Goal: Transaction & Acquisition: Purchase product/service

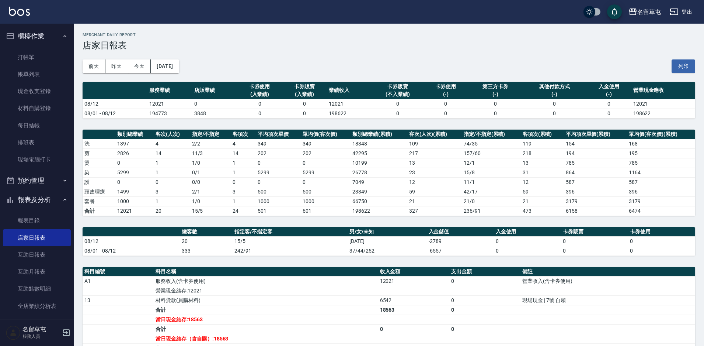
click at [38, 56] on link "打帳單" at bounding box center [37, 57] width 68 height 17
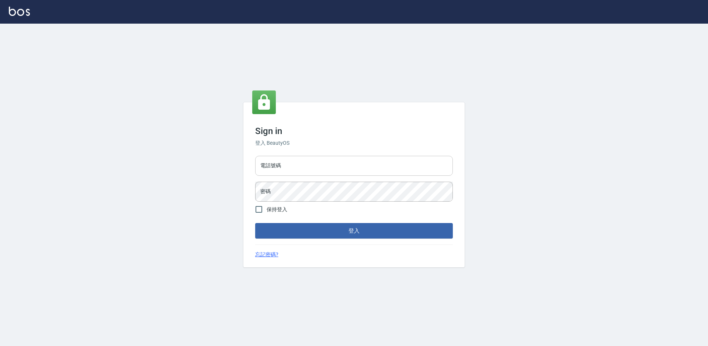
click at [284, 174] on input "電話號碼" at bounding box center [354, 166] width 198 height 20
type input "2306457"
click at [255, 223] on button "登入" at bounding box center [354, 230] width 198 height 15
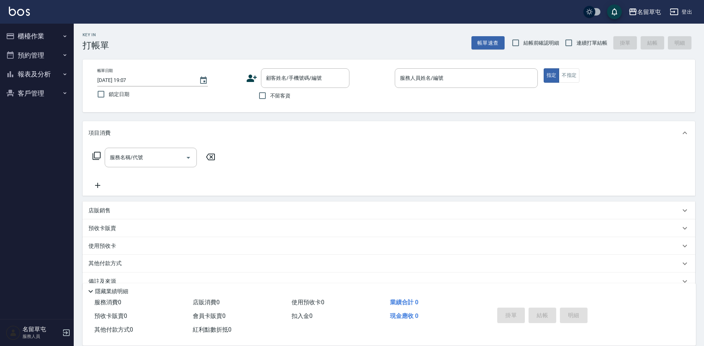
click at [278, 96] on span "不留客資" at bounding box center [280, 96] width 21 height 8
click at [270, 96] on input "不留客資" at bounding box center [262, 95] width 15 height 15
checkbox input "true"
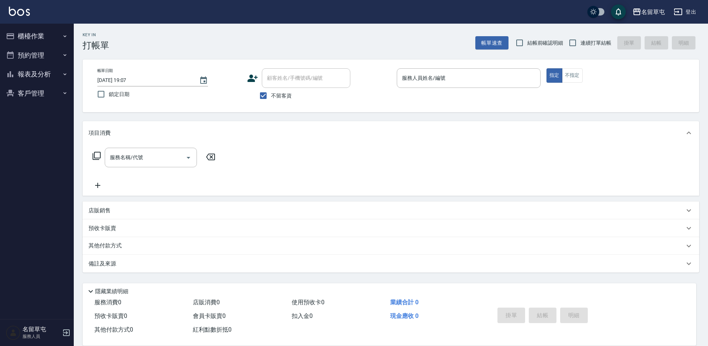
click at [587, 45] on span "連續打單結帳" at bounding box center [596, 43] width 31 height 8
click at [581, 45] on input "連續打單結帳" at bounding box center [572, 42] width 15 height 15
checkbox input "true"
click at [468, 75] on input "服務人員姓名/編號" at bounding box center [468, 78] width 137 height 13
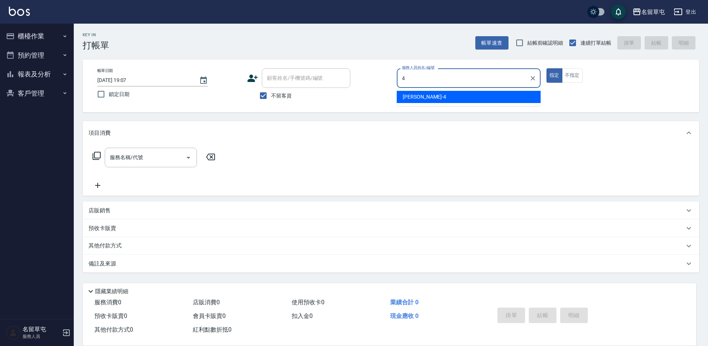
type input "李偲勤-4"
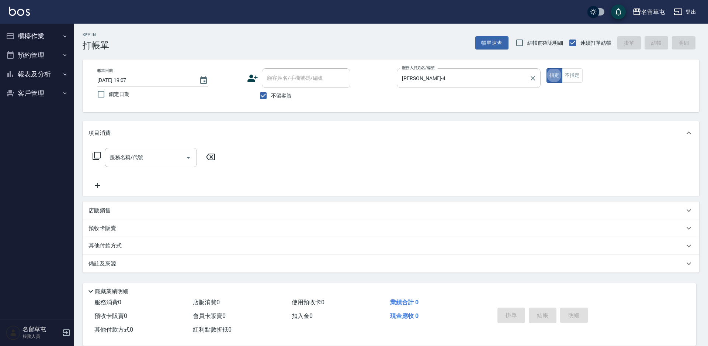
type button "true"
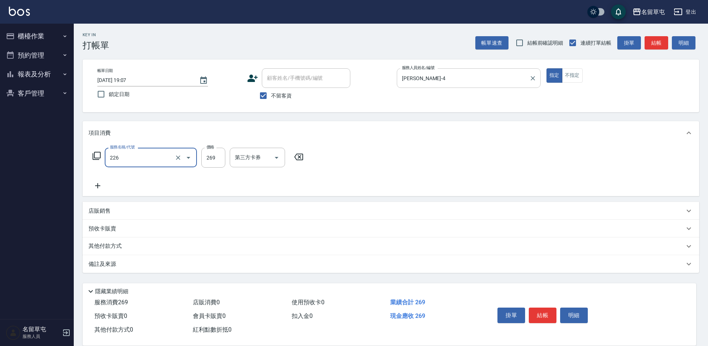
type input "洗剪269(226)"
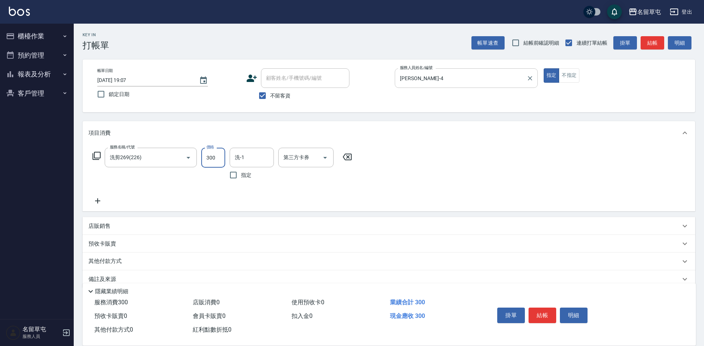
type input "300"
type input "林以翔-34"
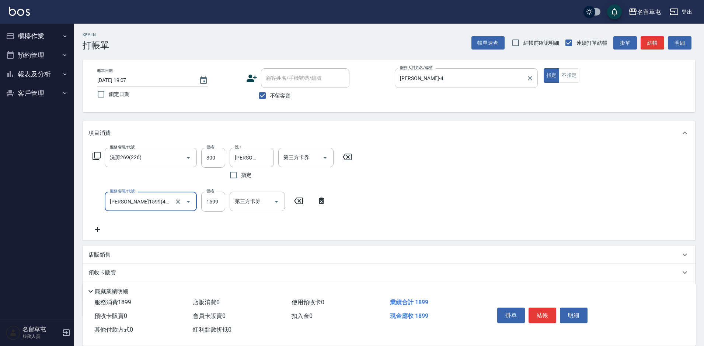
type input "伊黛莉1599(41599)"
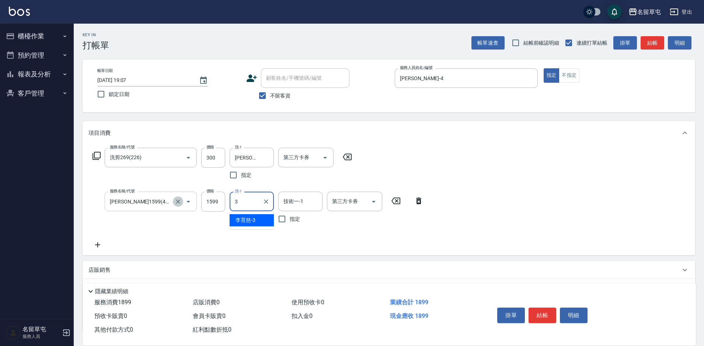
click at [181, 201] on icon "Clear" at bounding box center [177, 201] width 7 height 7
type input "3"
type input "伊黛莉1599(41599)"
click at [176, 201] on icon "Clear" at bounding box center [177, 201] width 7 height 7
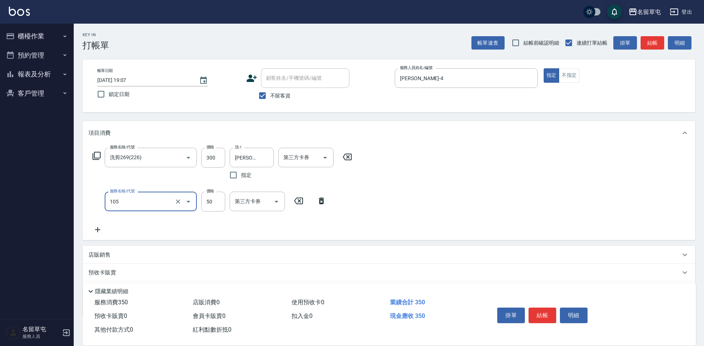
type input "精油50(105)"
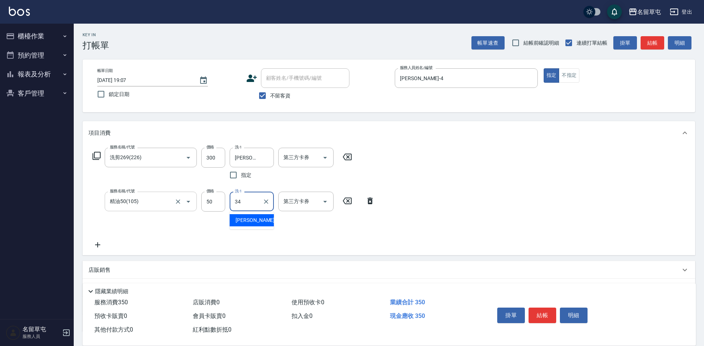
type input "林以翔-34"
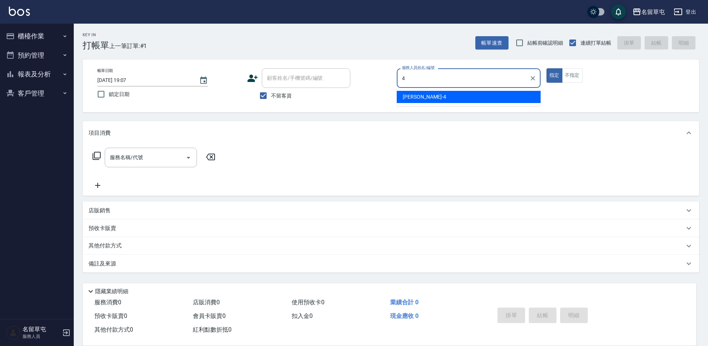
type input "李偲勤-4"
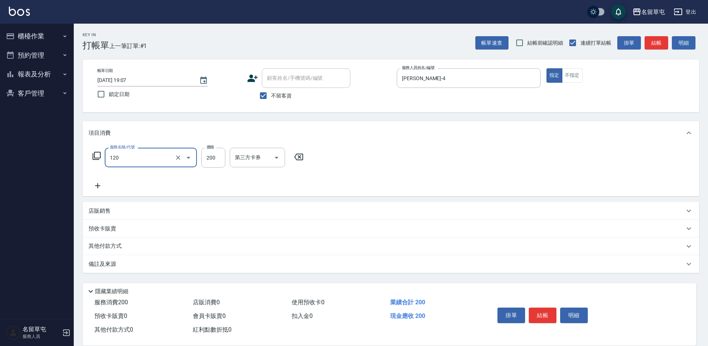
type input "New洗200(120)"
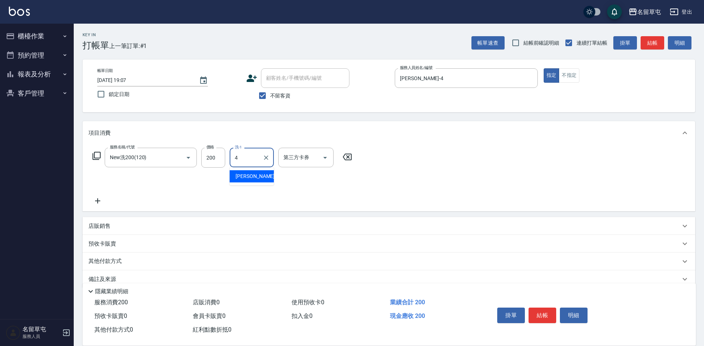
type input "李偲勤-4"
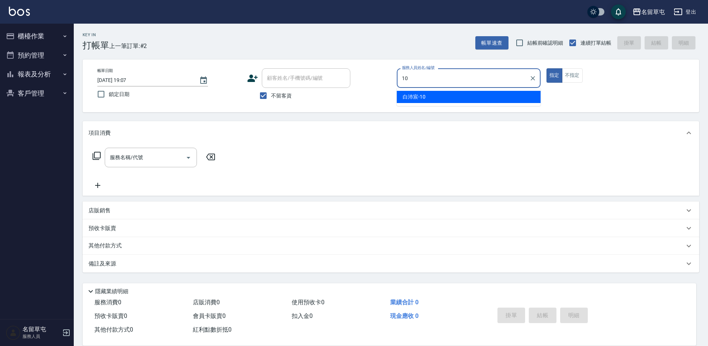
type input "白沛宸-10"
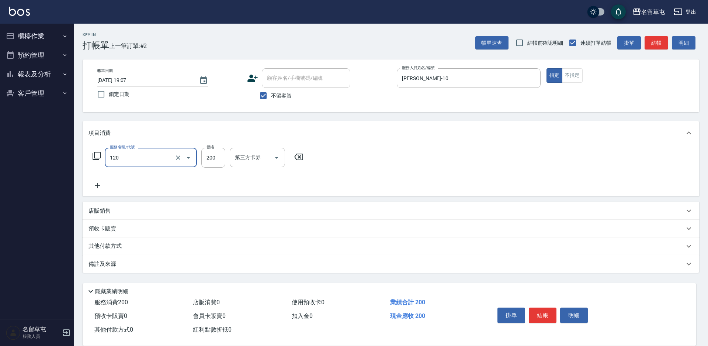
type input "New洗200(120)"
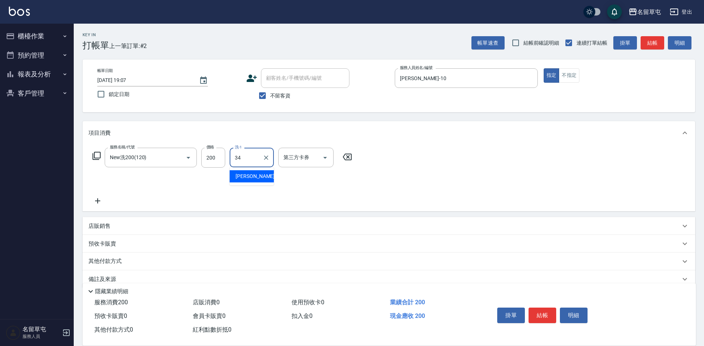
type input "林以翔-34"
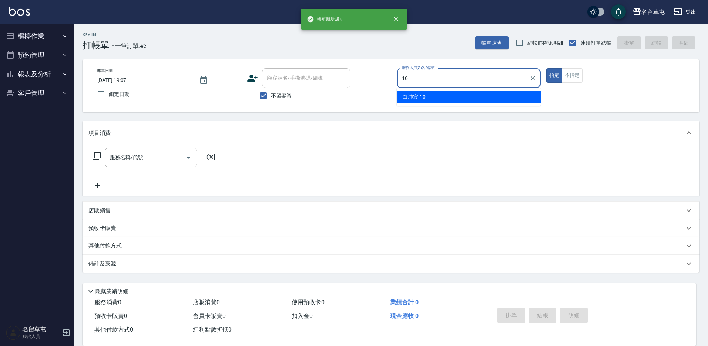
type input "白沛宸-10"
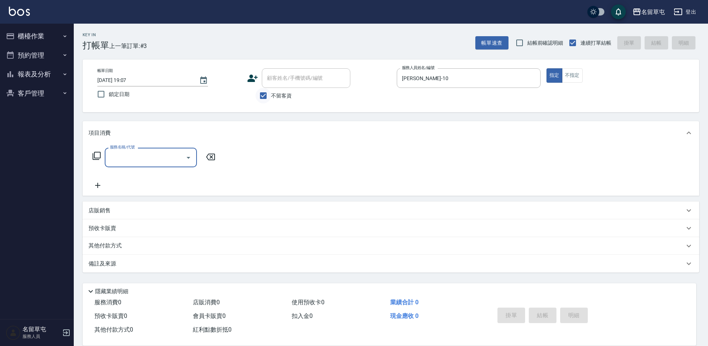
click at [269, 94] on input "不留客資" at bounding box center [263, 95] width 15 height 15
checkbox input "false"
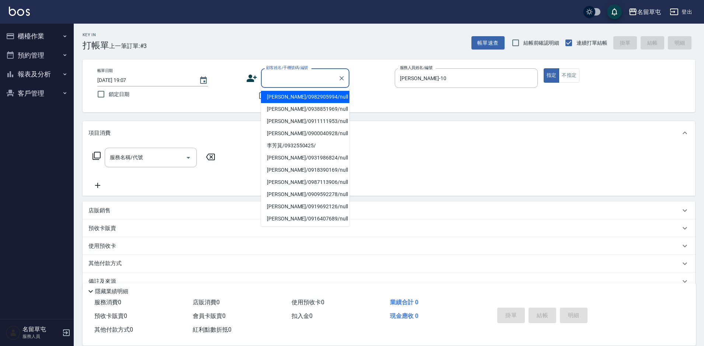
click at [284, 77] on input "顧客姓名/手機號碼/編號" at bounding box center [299, 78] width 71 height 13
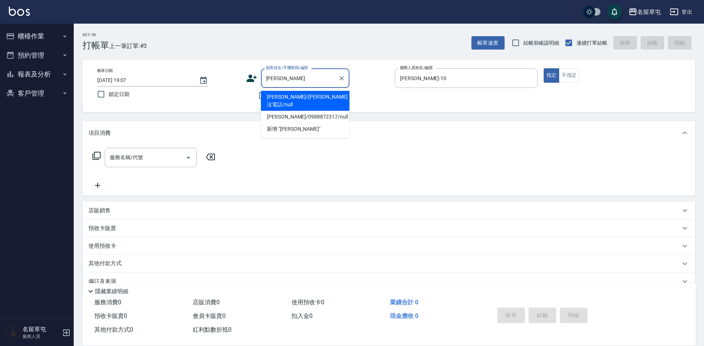
click at [322, 93] on li "吳中郡/吳中郡沒電話/null" at bounding box center [305, 101] width 89 height 20
type input "吳中郡/吳中郡沒電話/null"
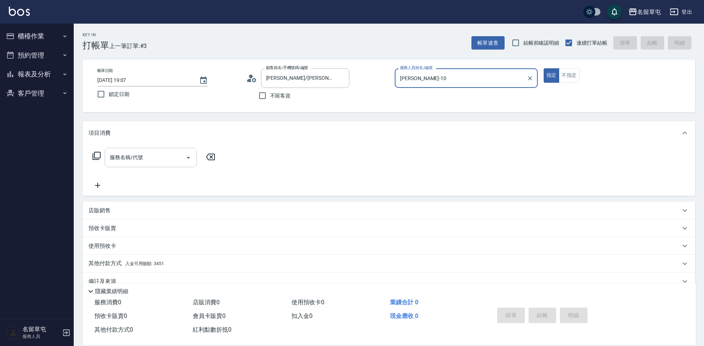
click at [130, 160] on input "服務名稱/代號" at bounding box center [145, 157] width 74 height 13
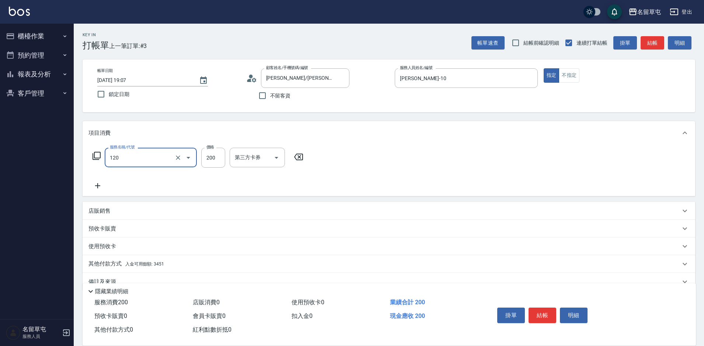
type input "New洗200(120)"
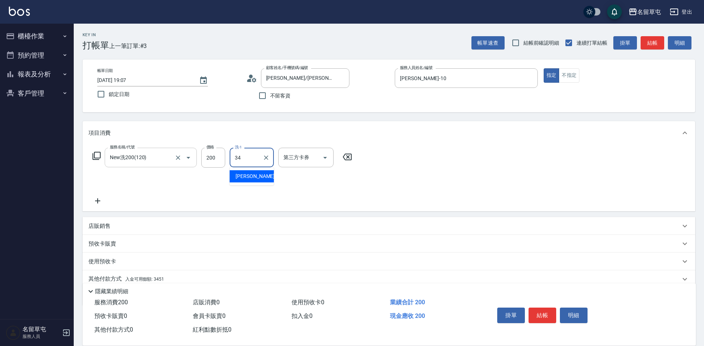
type input "林以翔-34"
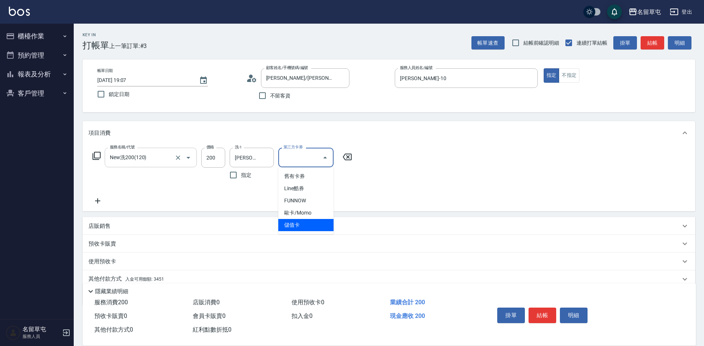
type input "儲值卡"
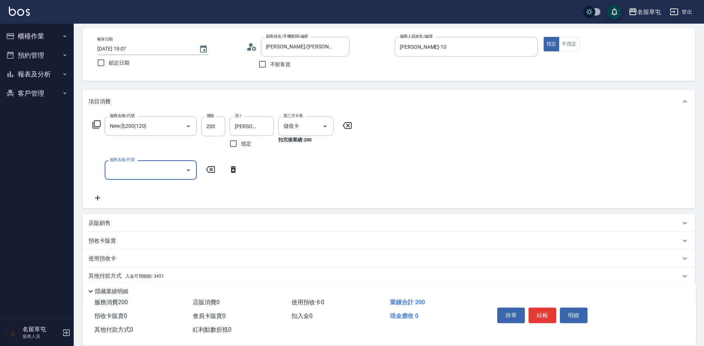
scroll to position [59, 0]
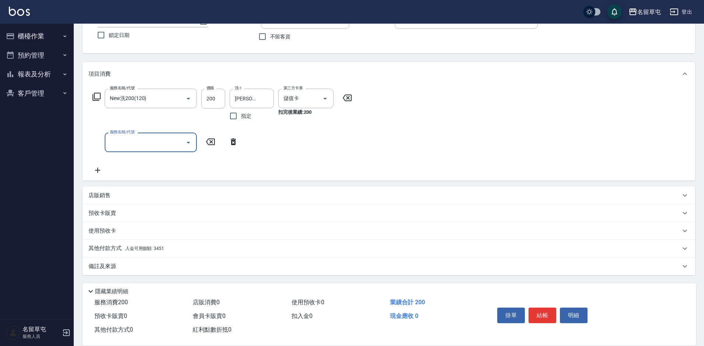
click at [112, 250] on p "其他付款方式 入金可用餘額: 3451" at bounding box center [127, 248] width 76 height 8
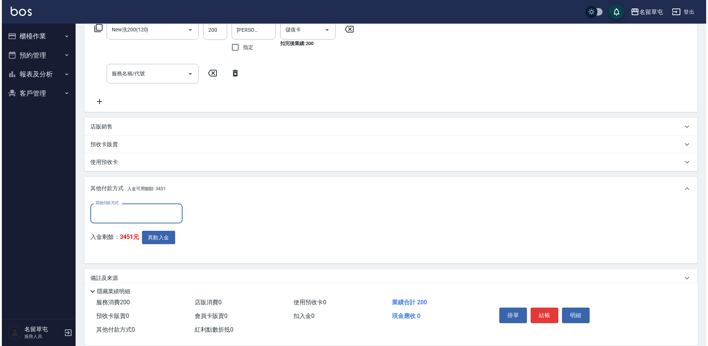
scroll to position [139, 0]
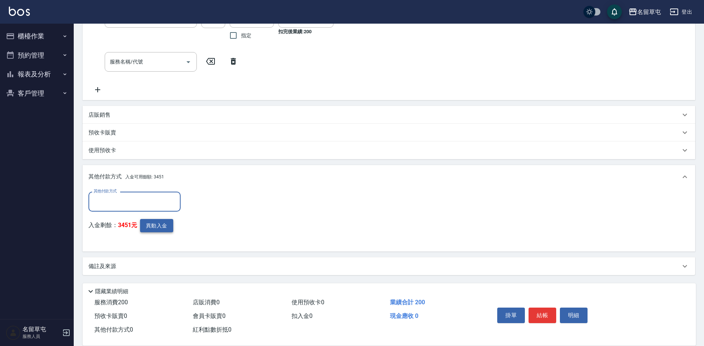
click at [151, 227] on button "異動入金" at bounding box center [156, 226] width 33 height 14
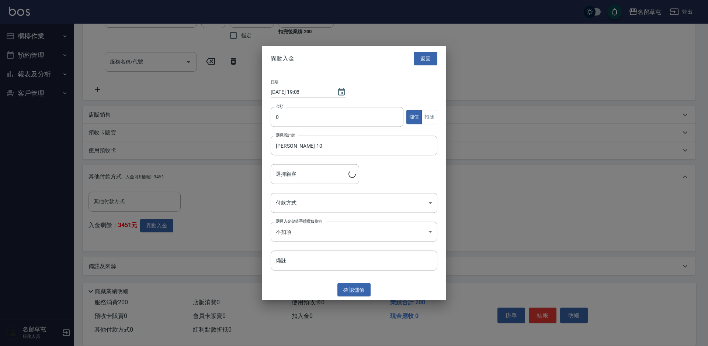
type input "吳中郡/吳中郡沒電話"
click at [283, 114] on input "0" at bounding box center [337, 117] width 133 height 20
type input "200"
click at [426, 121] on button "扣除" at bounding box center [430, 117] width 16 height 14
click at [302, 203] on body "名留草屯 登出 櫃檯作業 打帳單 帳單列表 現金收支登錄 材料自購登錄 每日結帳 排班表 現場電腦打卡 預約管理 預約管理 單日預約紀錄 單週預約紀錄 報表及…" at bounding box center [354, 103] width 708 height 485
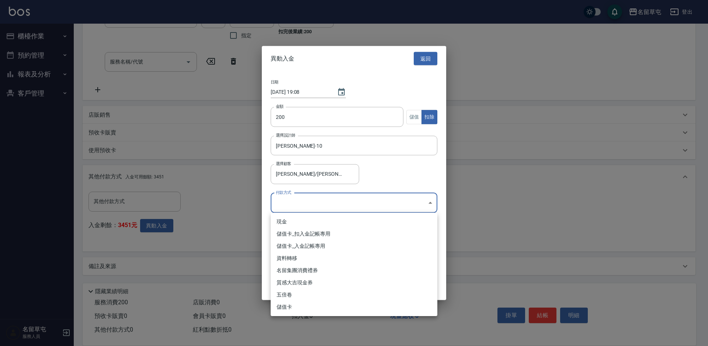
click at [302, 232] on li "儲值卡_扣入金記帳專用" at bounding box center [354, 234] width 167 height 12
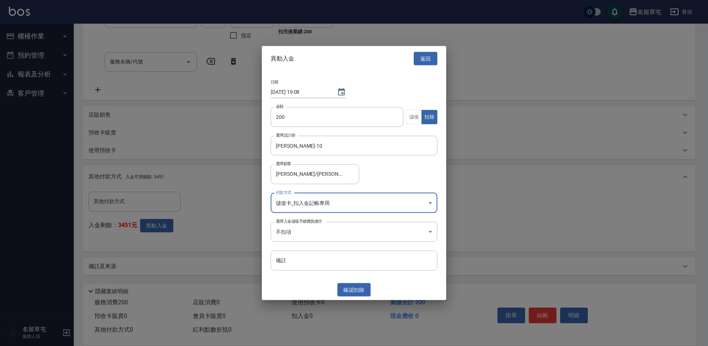
type input "儲值卡_扣入金記帳專用"
click at [356, 291] on button "確認 扣除" at bounding box center [353, 290] width 33 height 14
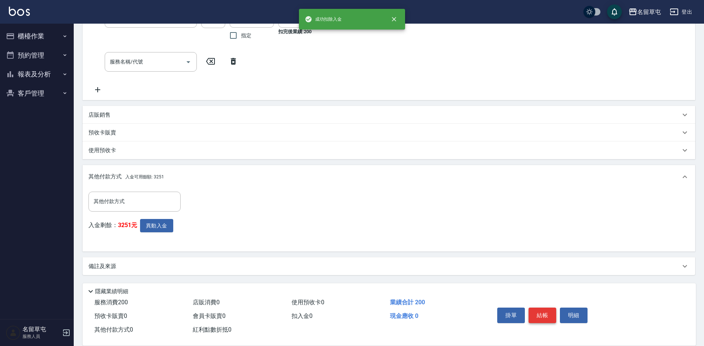
click at [541, 315] on button "結帳" at bounding box center [543, 314] width 28 height 15
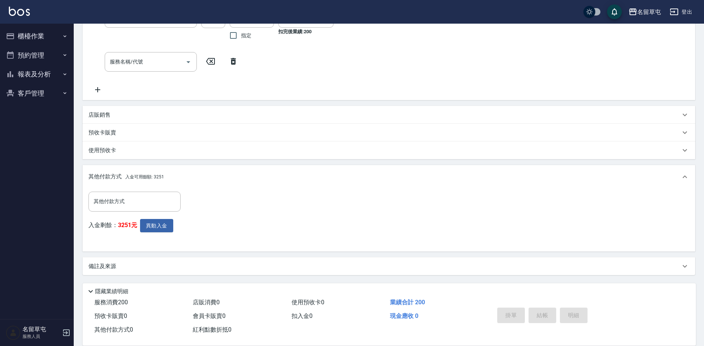
type input "2025/08/13 19:08"
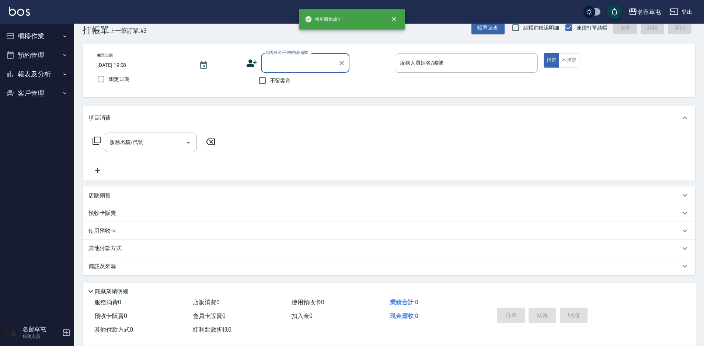
scroll to position [0, 0]
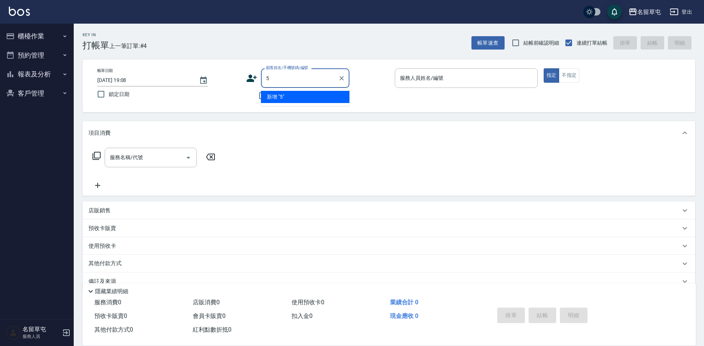
type input "5"
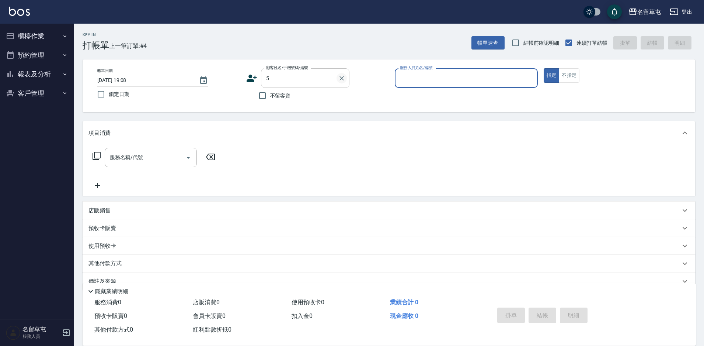
click at [341, 79] on icon "Clear" at bounding box center [342, 78] width 4 height 4
click at [265, 96] on input "不留客資" at bounding box center [262, 95] width 15 height 15
checkbox input "true"
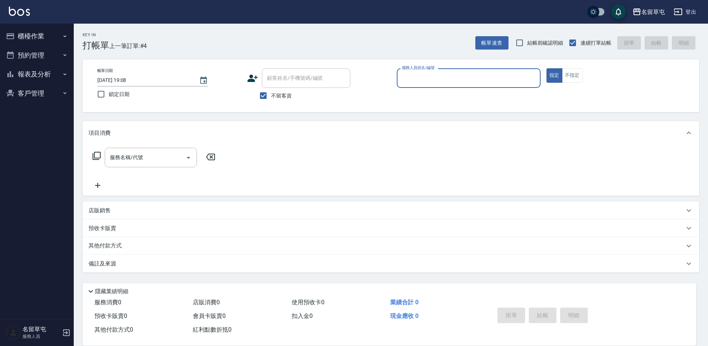
click at [421, 87] on div "服務人員姓名/編號" at bounding box center [469, 78] width 144 height 20
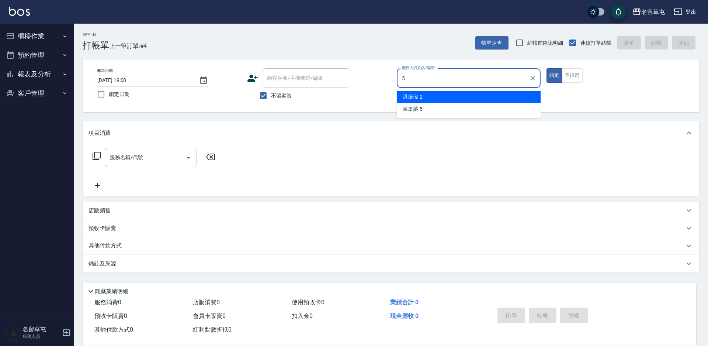
type input "陳韋菱-5"
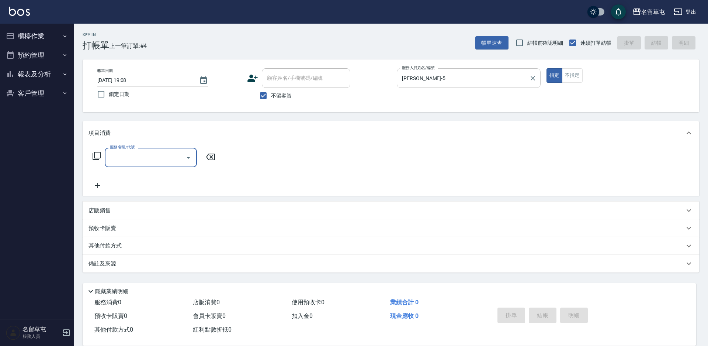
type input "1"
type input "剪髮169(216)"
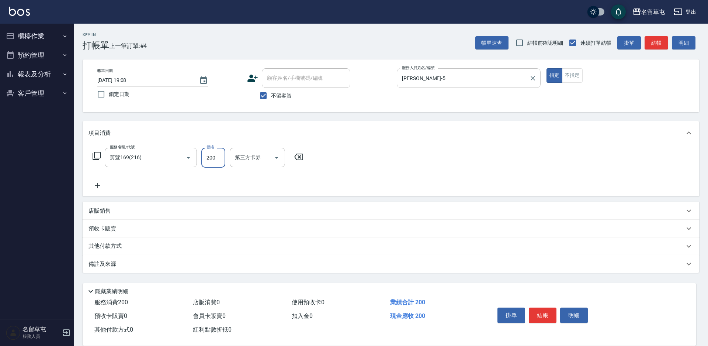
type input "200"
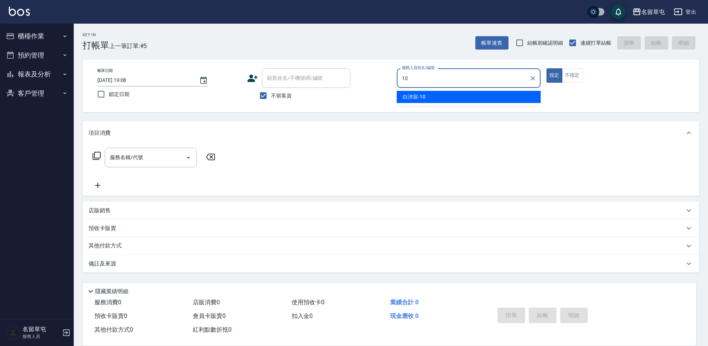
type input "白沛宸-10"
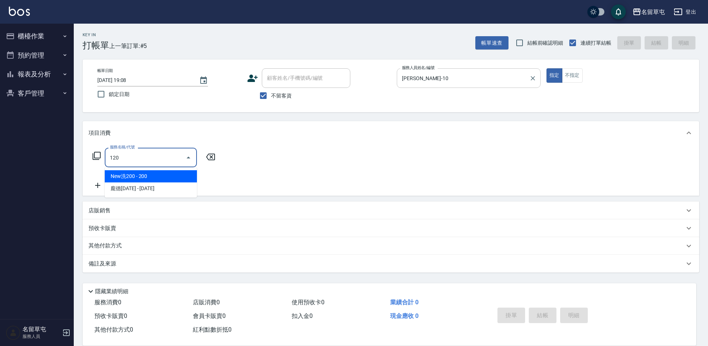
type input "New洗200(120)"
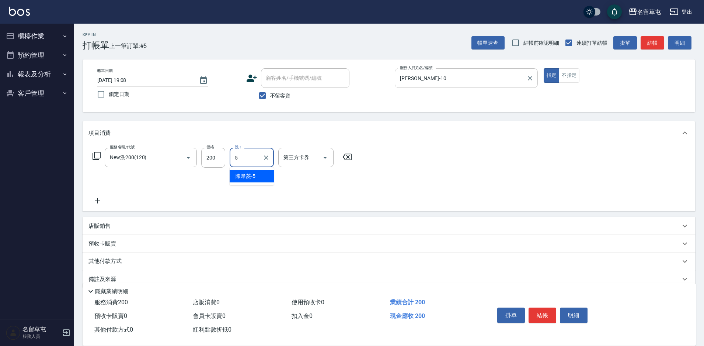
type input "陳韋菱-5"
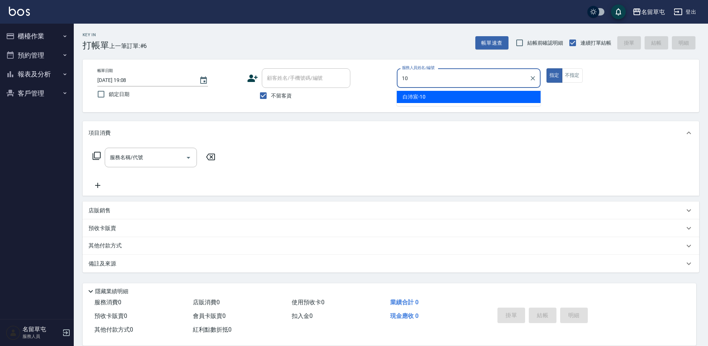
type input "白沛宸-10"
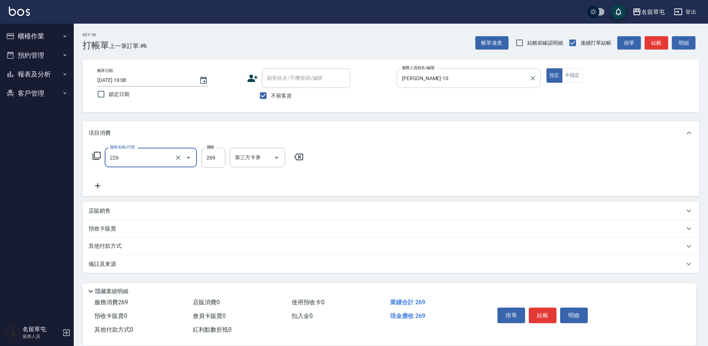
type input "洗剪269(226)"
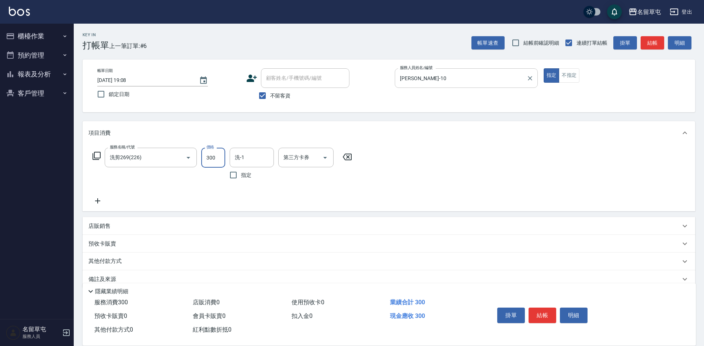
type input "300"
type input "白沛宸-10"
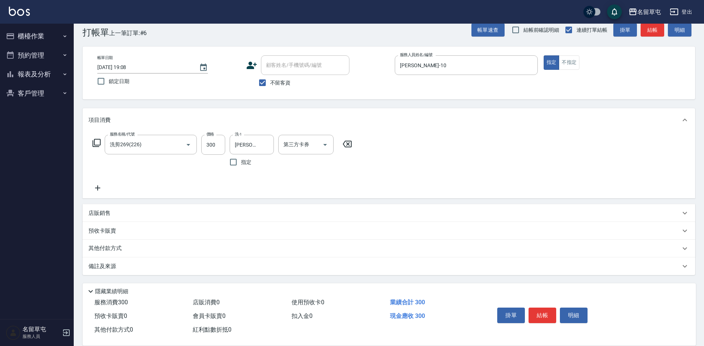
click at [91, 213] on p "店販銷售" at bounding box center [100, 213] width 22 height 8
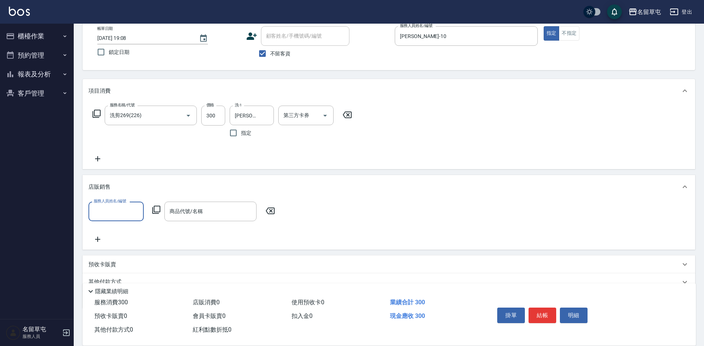
scroll to position [76, 0]
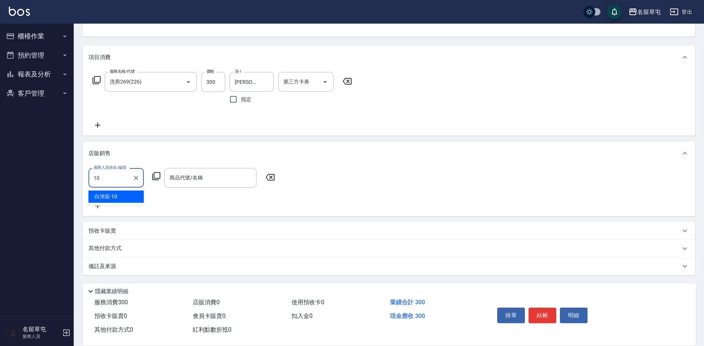
type input "白沛宸-10"
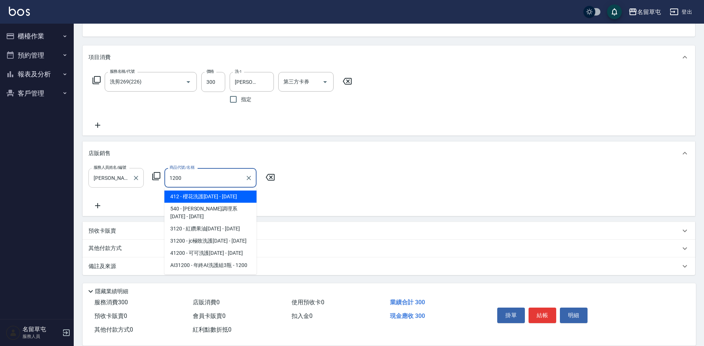
type input "櫻花洗護1200"
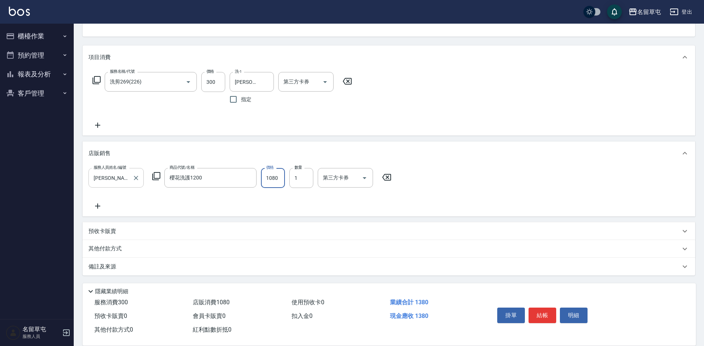
type input "1080"
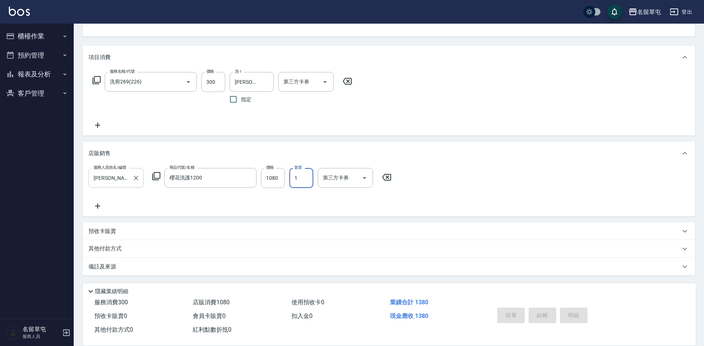
type input "2025/08/13 19:09"
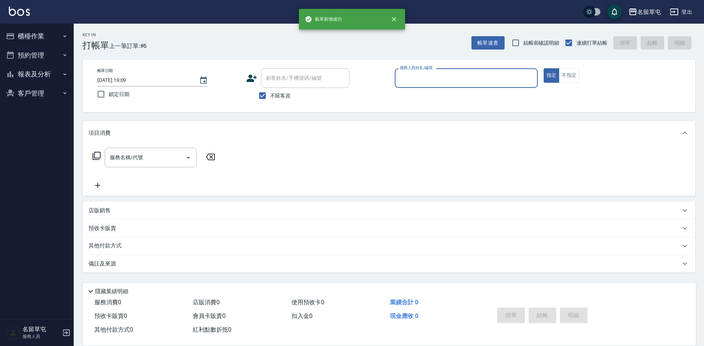
scroll to position [0, 0]
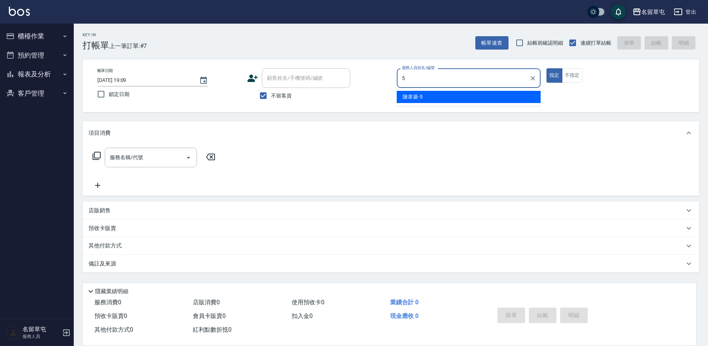
type input "陳韋菱-5"
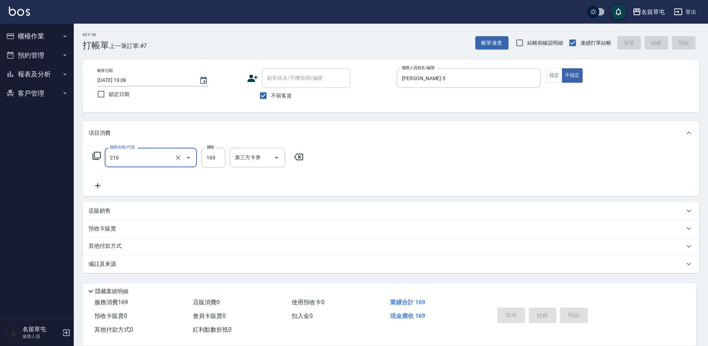
type input "216"
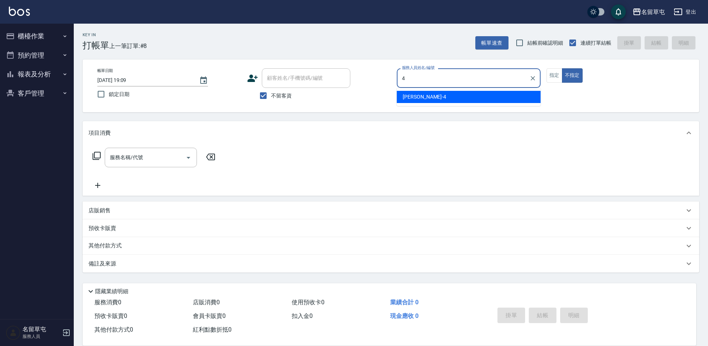
type input "李偲勤-4"
type button "false"
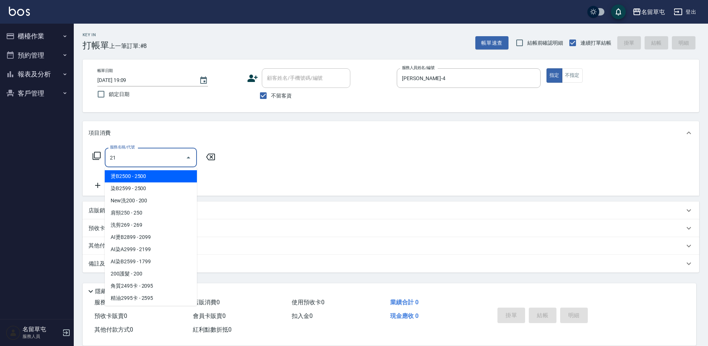
type input "216"
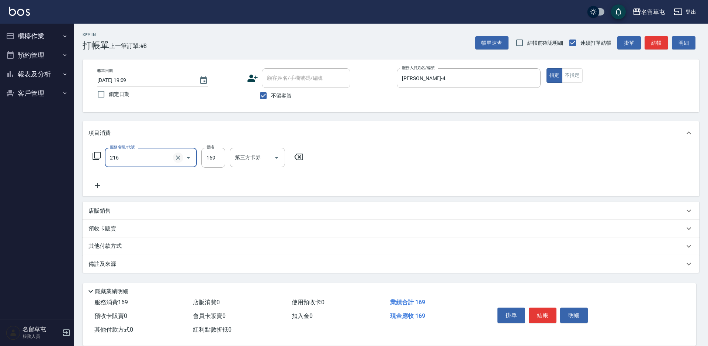
click at [176, 157] on icon "Clear" at bounding box center [177, 157] width 7 height 7
type input "New洗200(120)"
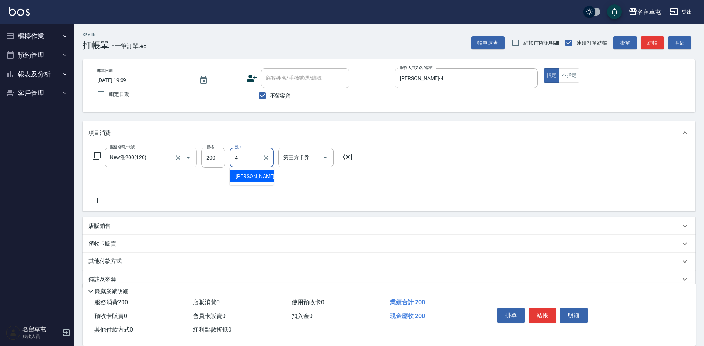
type input "李偲勤-4"
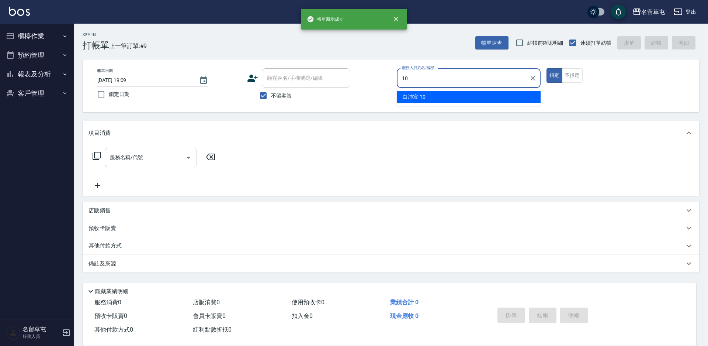
type input "白沛宸-10"
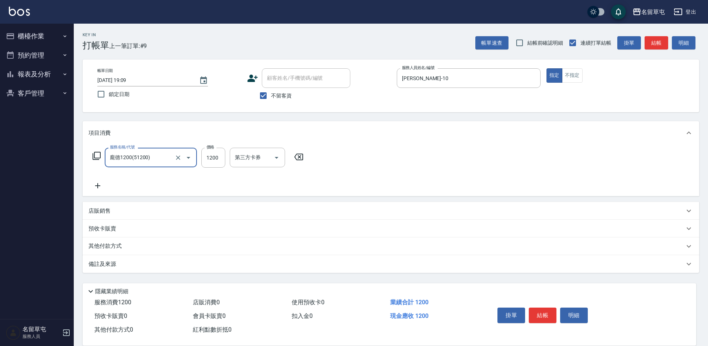
type input "龐德1200(51200)"
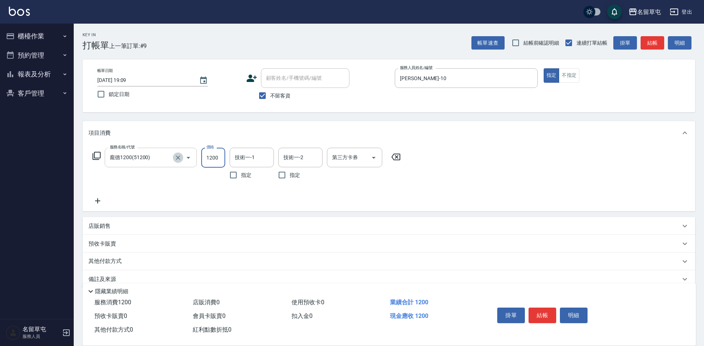
click at [174, 158] on icon "Clear" at bounding box center [177, 157] width 7 height 7
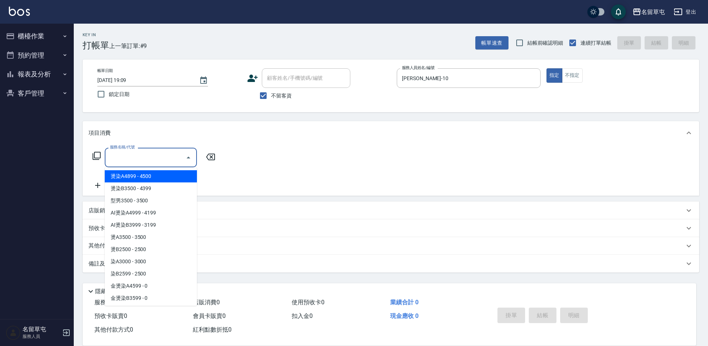
type input "2"
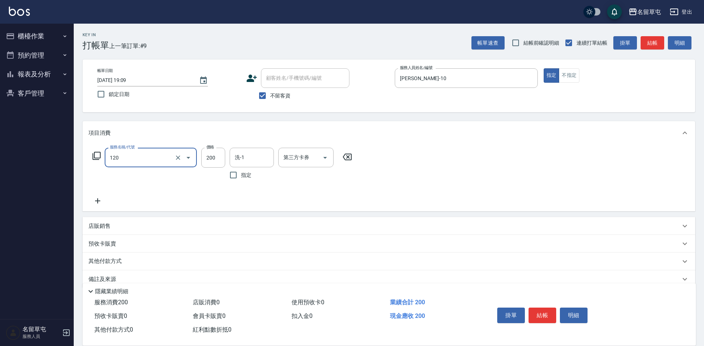
type input "New洗200(120)"
type input "白沛宸-10"
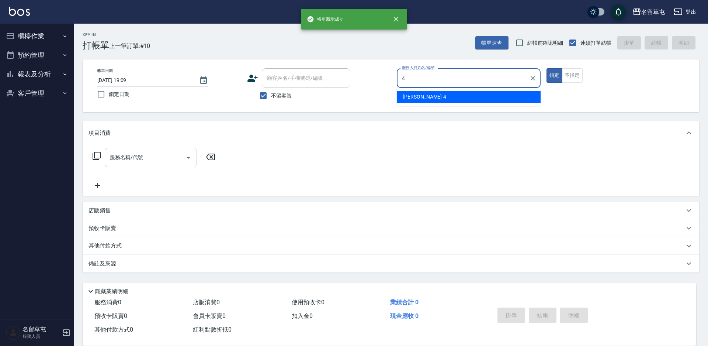
type input "李偲勤-4"
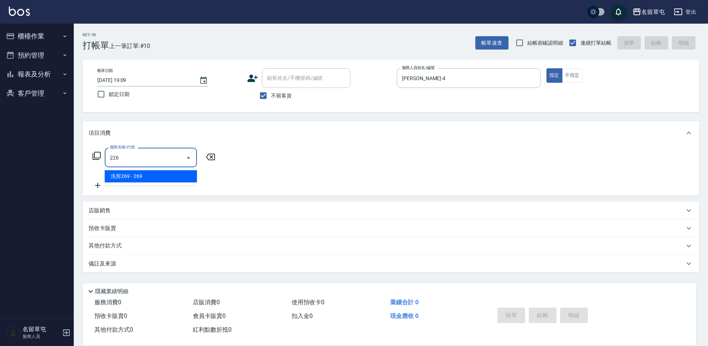
type input "洗剪269(226)"
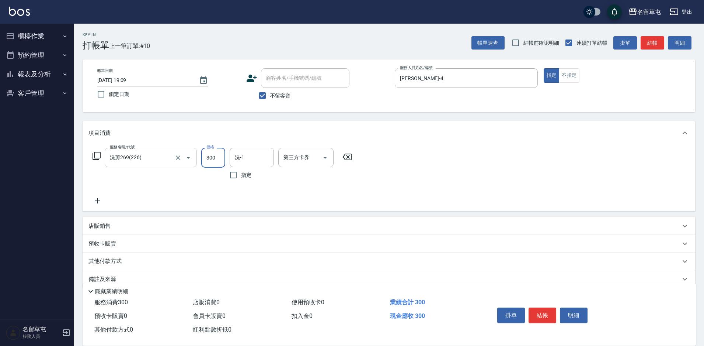
type input "300"
type input "李偲勤-4"
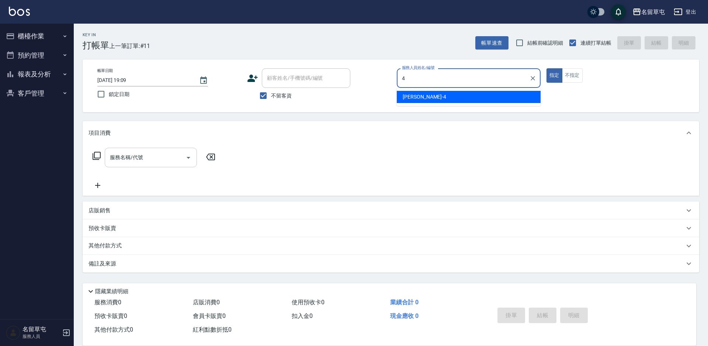
type input "李偲勤-4"
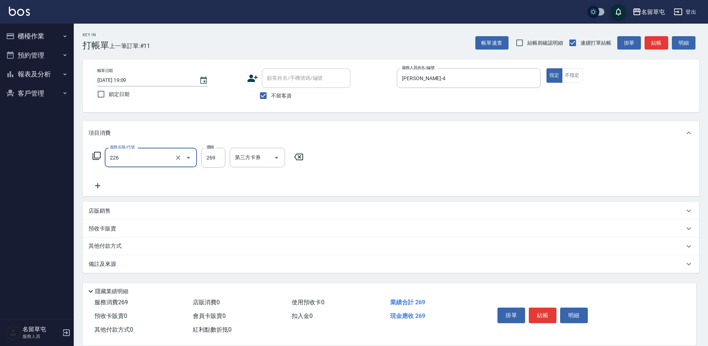
type input "洗剪269(226)"
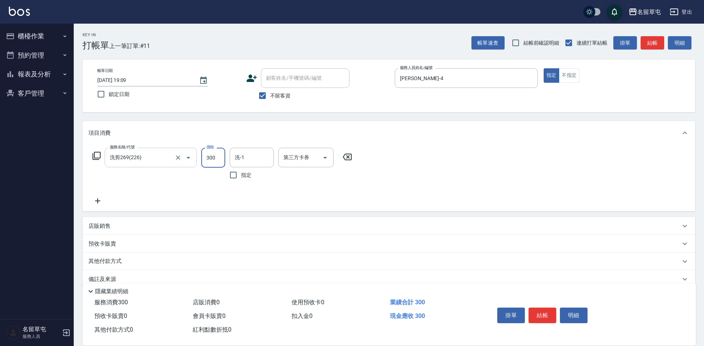
type input "300"
type input "李偲勤-4"
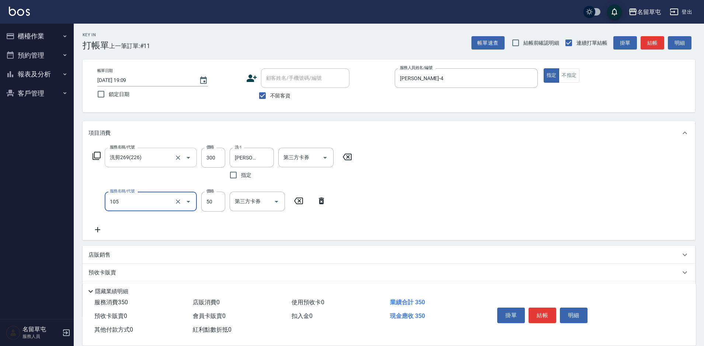
type input "精油50(105)"
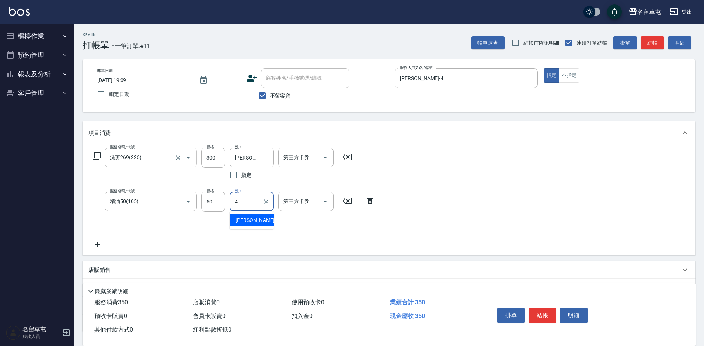
type input "李偲勤-4"
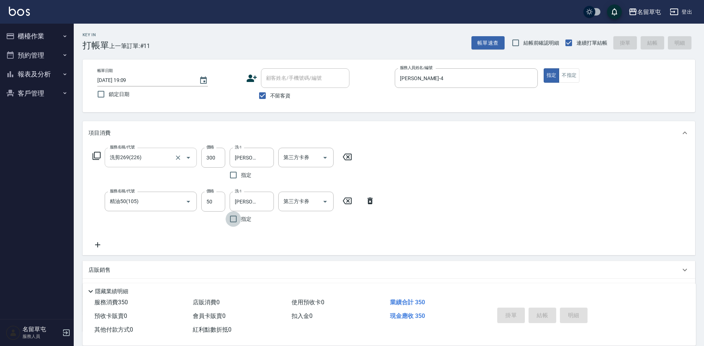
type input "2025/08/13 19:10"
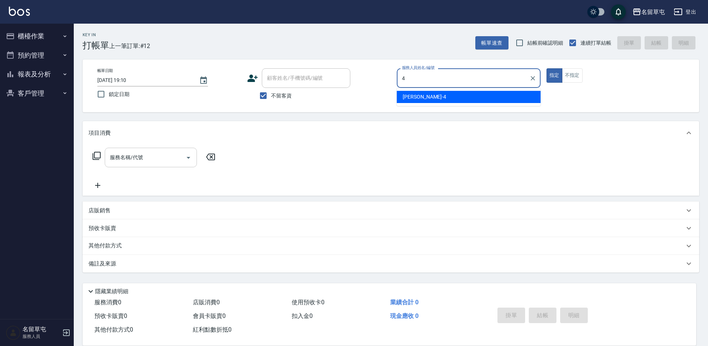
type input "李偲勤-4"
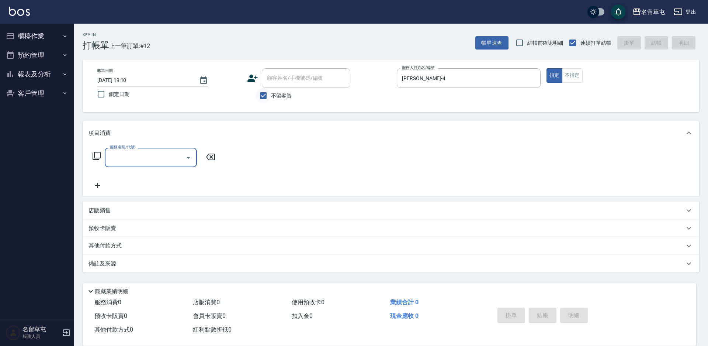
click at [266, 96] on input "不留客資" at bounding box center [263, 95] width 15 height 15
checkbox input "false"
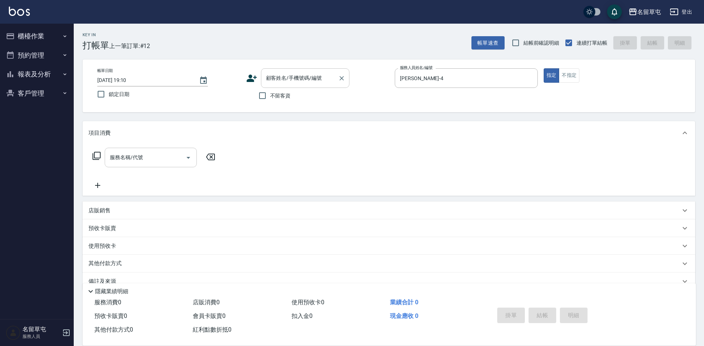
click at [290, 72] on div "顧客姓名/手機號碼/編號 顧客姓名/手機號碼/編號" at bounding box center [305, 78] width 89 height 20
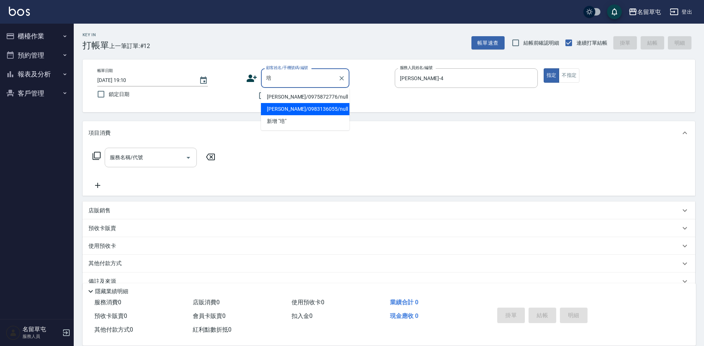
click at [287, 105] on li "洪培任/0983136055/null" at bounding box center [305, 109] width 89 height 12
type input "洪培任/0983136055/null"
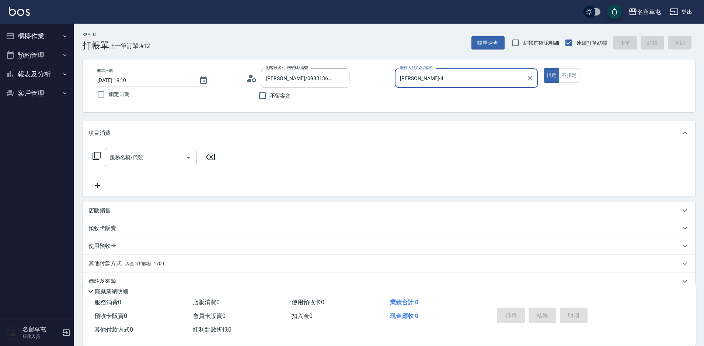
click at [129, 163] on input "服務名稱/代號" at bounding box center [145, 157] width 74 height 13
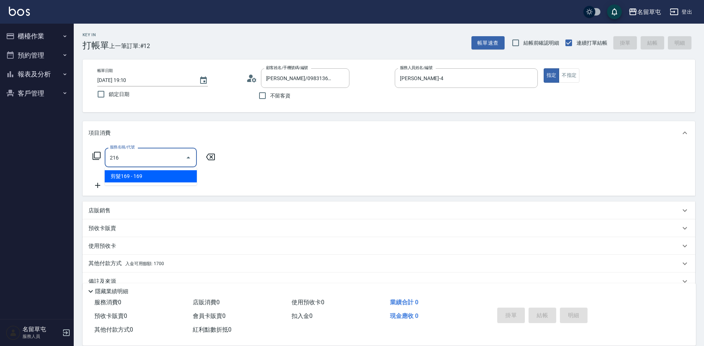
type input "剪髮169(216)"
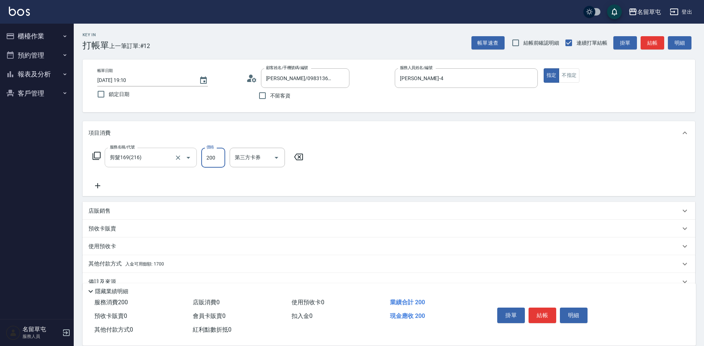
type input "200"
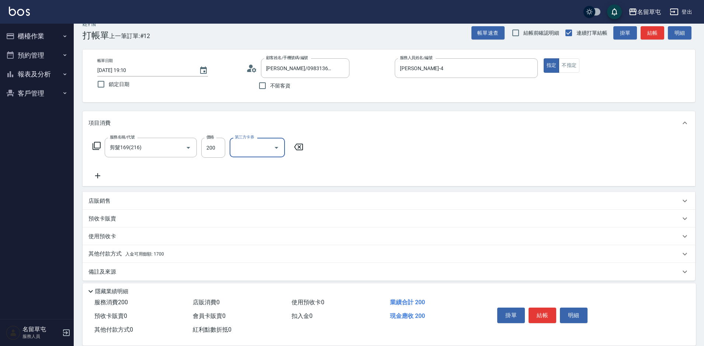
scroll to position [15, 0]
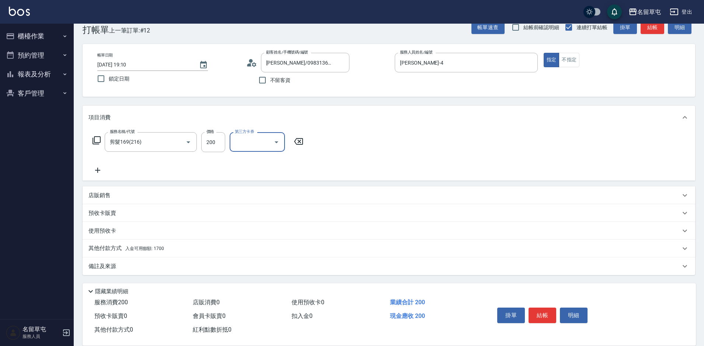
click at [128, 247] on span "入金可用餘額: 1700" at bounding box center [144, 248] width 39 height 5
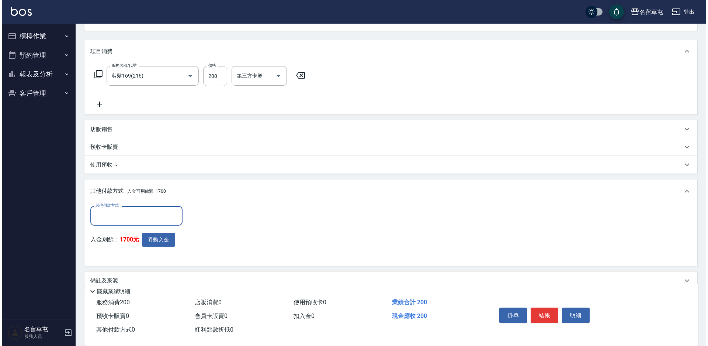
scroll to position [96, 0]
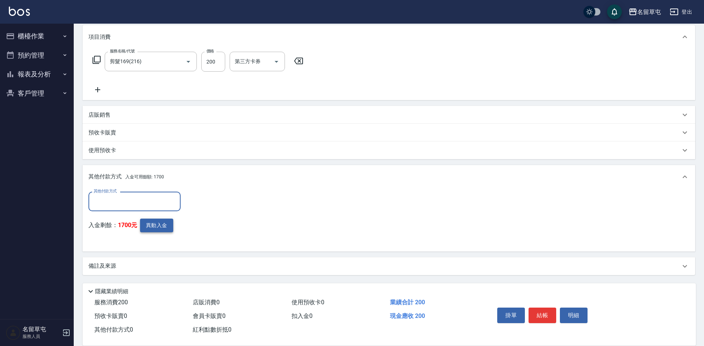
click at [151, 231] on button "異動入金" at bounding box center [156, 225] width 33 height 14
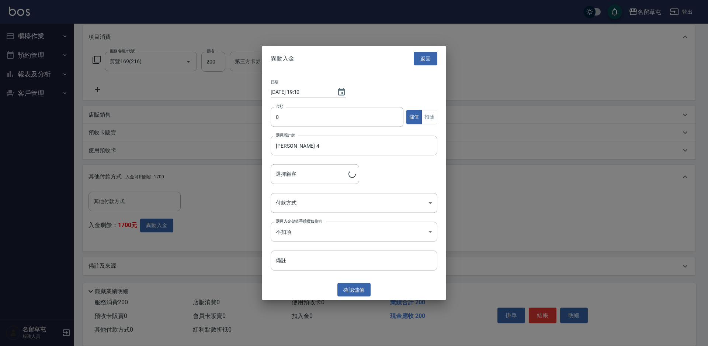
type input "洪培任/0983136055"
click at [315, 114] on input "0" at bounding box center [337, 117] width 133 height 20
type input "200"
click at [424, 112] on button "扣除" at bounding box center [430, 117] width 16 height 14
click at [292, 202] on body "名留草屯 登出 櫃檯作業 打帳單 帳單列表 現金收支登錄 材料自購登錄 每日結帳 排班表 現場電腦打卡 預約管理 預約管理 單日預約紀錄 單週預約紀錄 報表及…" at bounding box center [354, 124] width 708 height 441
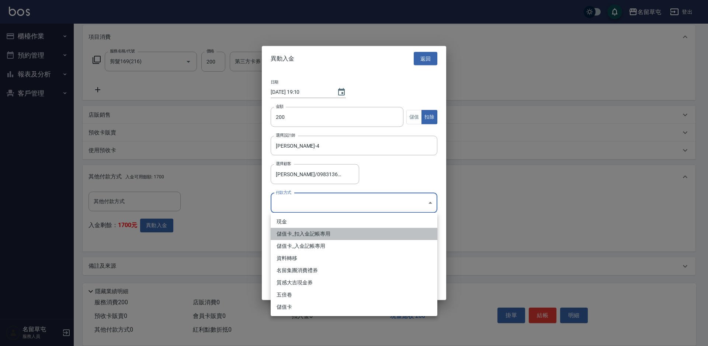
click at [293, 233] on li "儲值卡_扣入金記帳專用" at bounding box center [354, 234] width 167 height 12
type input "儲值卡_扣入金記帳專用"
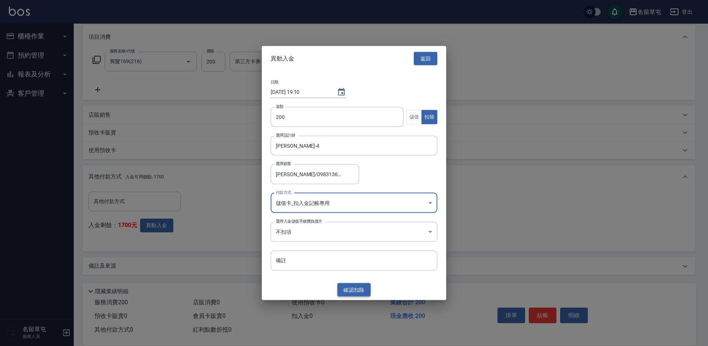
click at [351, 290] on button "確認 扣除" at bounding box center [353, 290] width 33 height 14
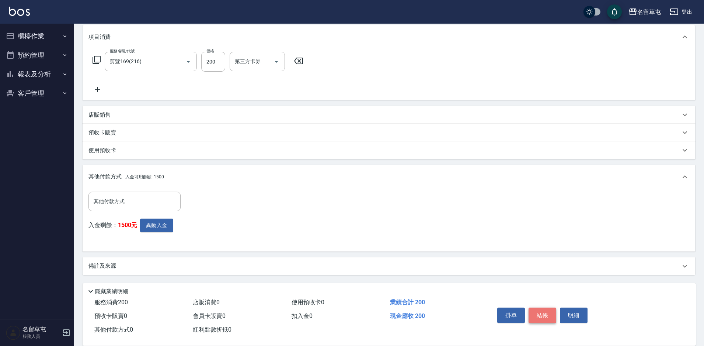
click at [540, 309] on button "結帳" at bounding box center [543, 314] width 28 height 15
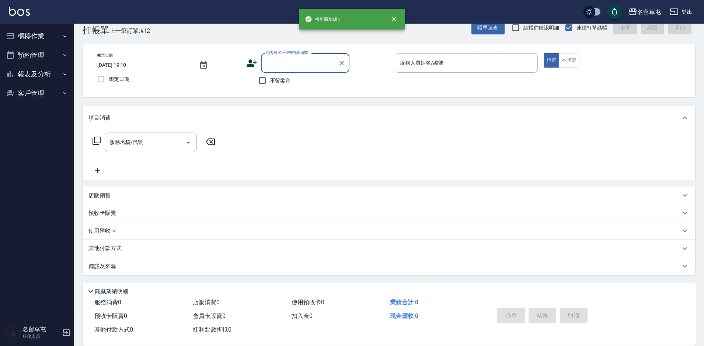
scroll to position [0, 0]
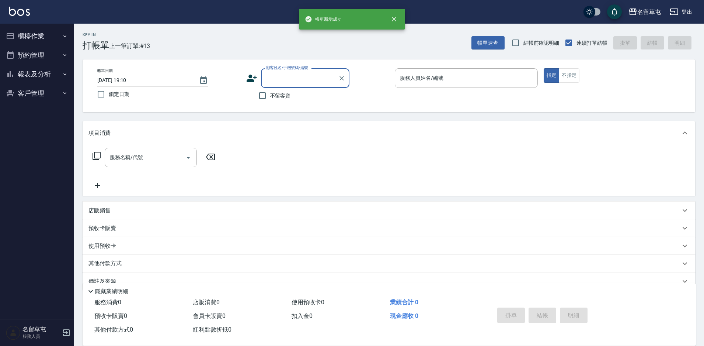
click at [36, 32] on button "櫃檯作業" at bounding box center [37, 36] width 68 height 19
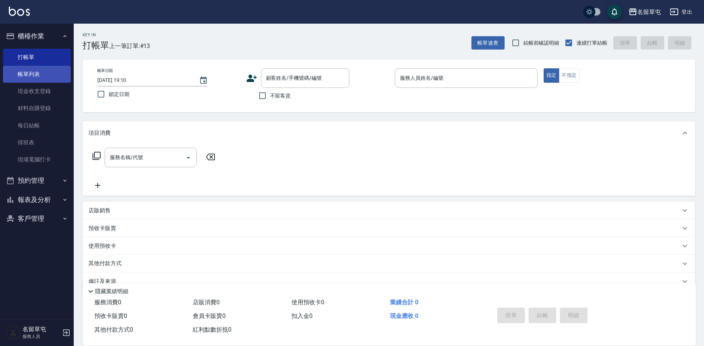
click at [31, 72] on link "帳單列表" at bounding box center [37, 74] width 68 height 17
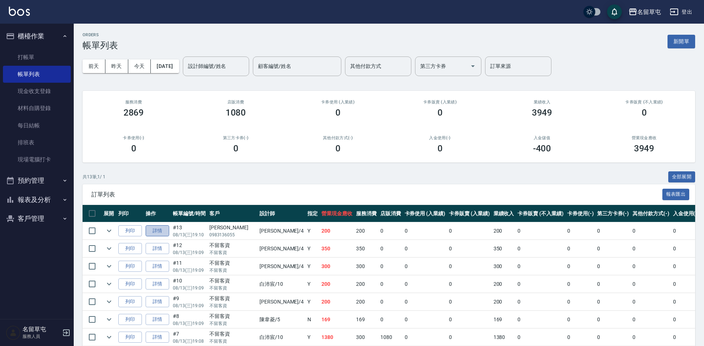
click at [151, 231] on link "詳情" at bounding box center [158, 230] width 24 height 11
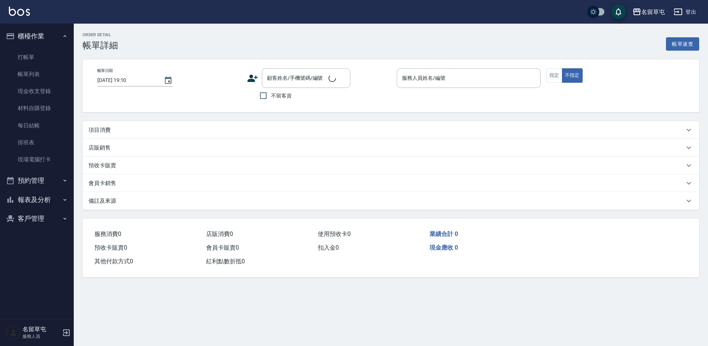
type input "李偲勤-4"
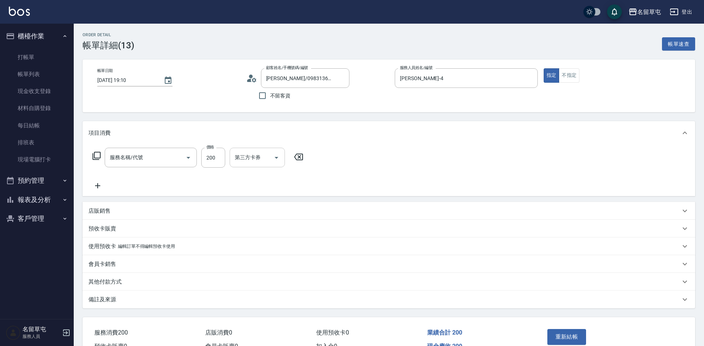
type input "洪培任/0983136055/null"
type input "剪髮169(216)"
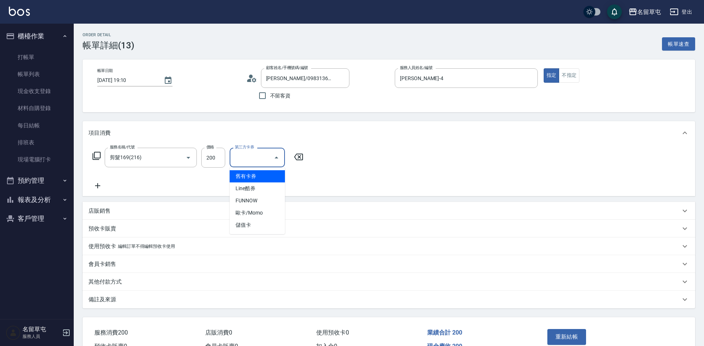
click at [257, 159] on input "第三方卡券" at bounding box center [252, 157] width 38 height 13
drag, startPoint x: 257, startPoint y: 220, endPoint x: 261, endPoint y: 219, distance: 4.2
click at [257, 220] on span "儲值卡" at bounding box center [257, 225] width 55 height 12
type input "儲值卡"
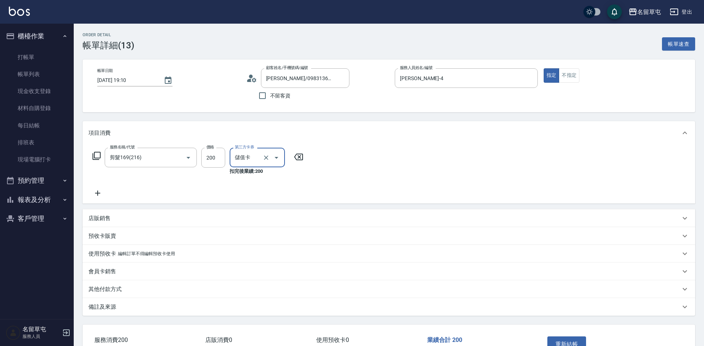
click at [428, 152] on div "服務名稱/代號 剪髮169(216) 服務名稱/代號 價格 200 價格 第三方卡券 儲值卡 第三方卡券 扣完後業績: 200" at bounding box center [389, 174] width 613 height 59
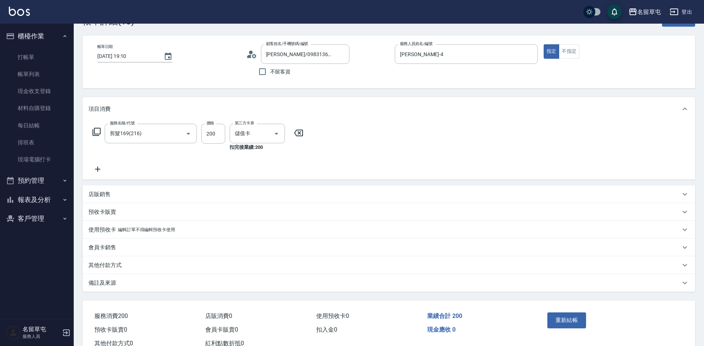
scroll to position [49, 0]
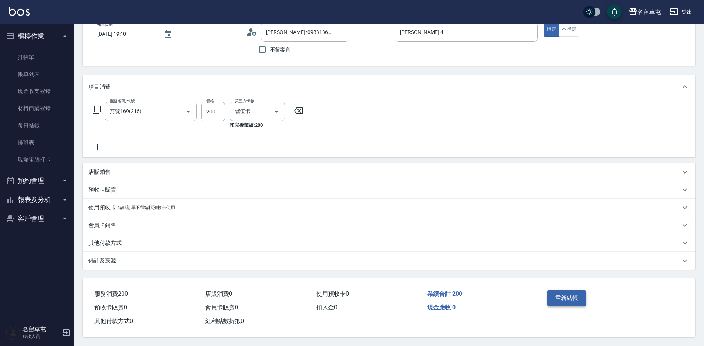
click at [565, 295] on button "重新結帳" at bounding box center [567, 297] width 39 height 15
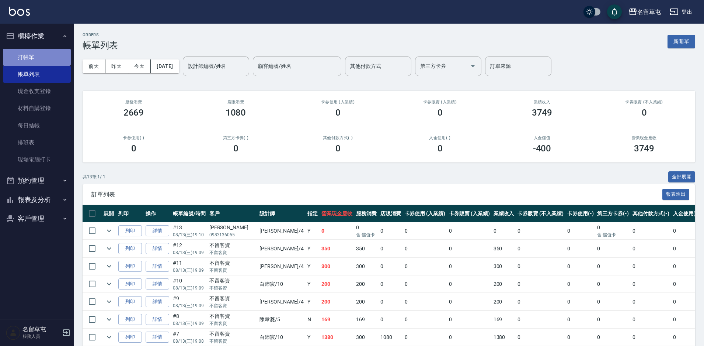
click at [17, 54] on link "打帳單" at bounding box center [37, 57] width 68 height 17
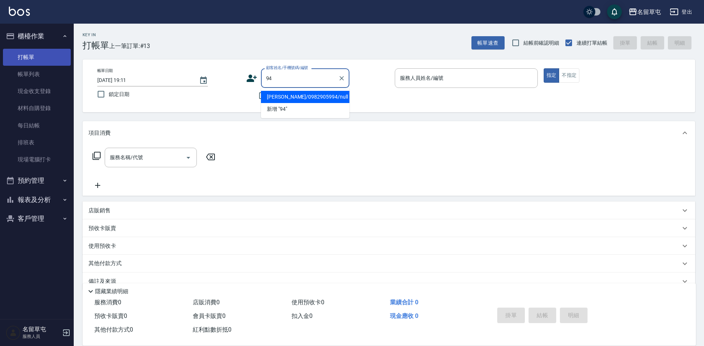
type input "陳佳宏/0982905994/null"
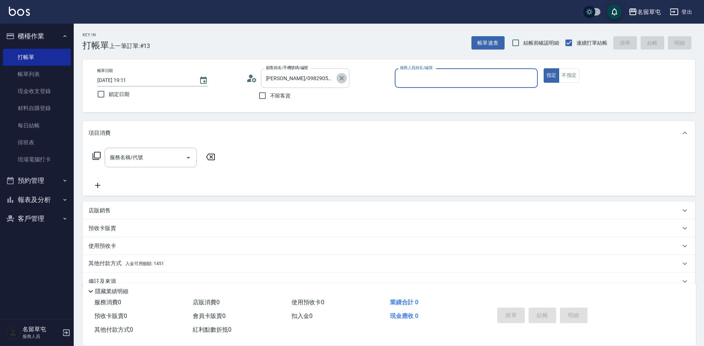
click at [344, 82] on button "Clear" at bounding box center [342, 78] width 10 height 10
drag, startPoint x: 272, startPoint y: 98, endPoint x: 371, endPoint y: 84, distance: 100.5
click at [271, 98] on span "不留客資" at bounding box center [280, 96] width 21 height 8
click at [270, 98] on input "不留客資" at bounding box center [262, 95] width 15 height 15
checkbox input "true"
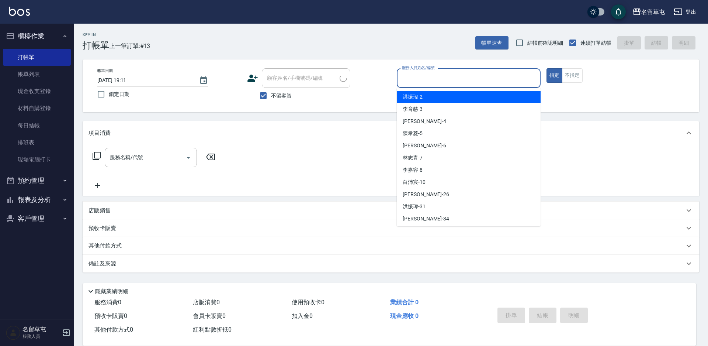
click at [407, 84] on input "服務人員姓名/編號" at bounding box center [468, 78] width 137 height 13
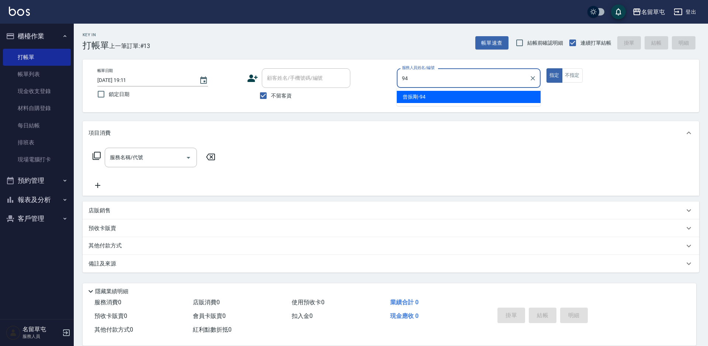
type input "曾振剛-94"
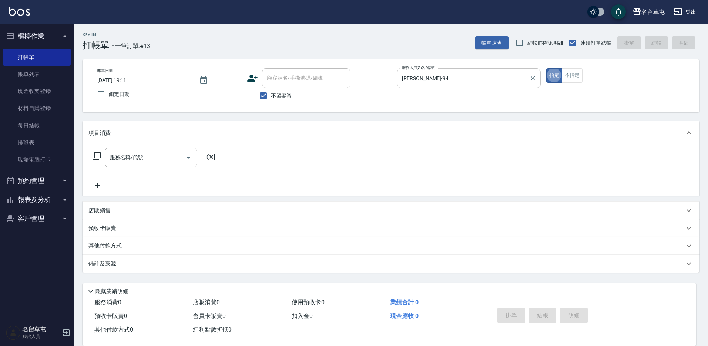
type button "true"
click at [124, 210] on div "店販銷售" at bounding box center [387, 211] width 596 height 8
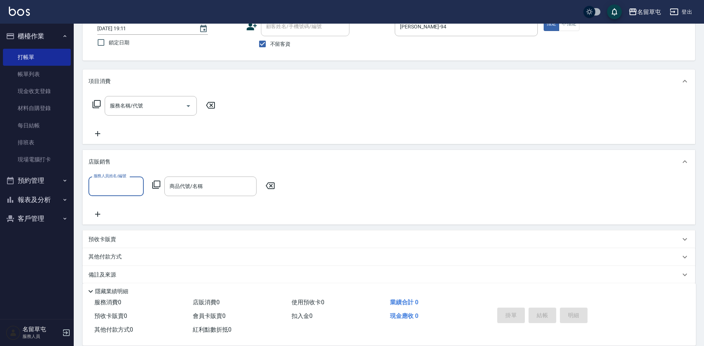
scroll to position [60, 0]
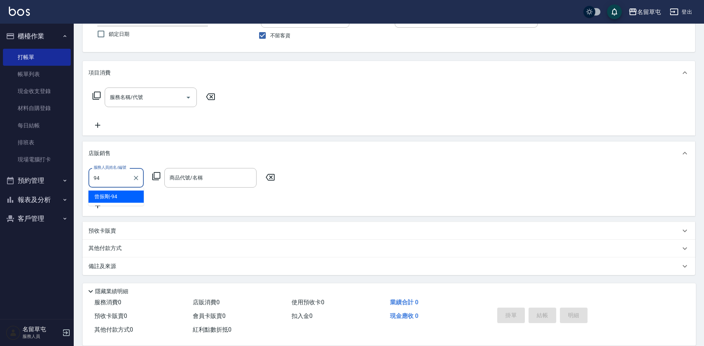
type input "曾振剛-94"
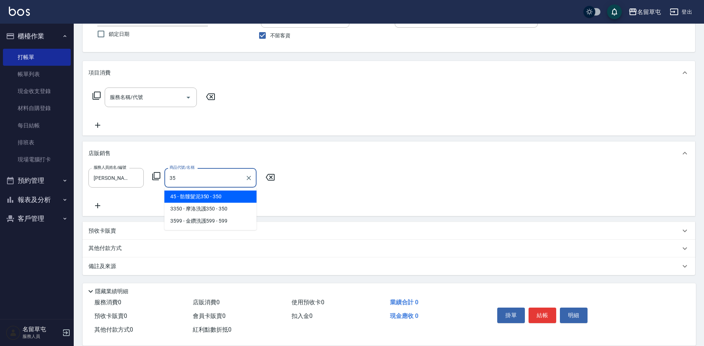
type input "骷髏髮泥350"
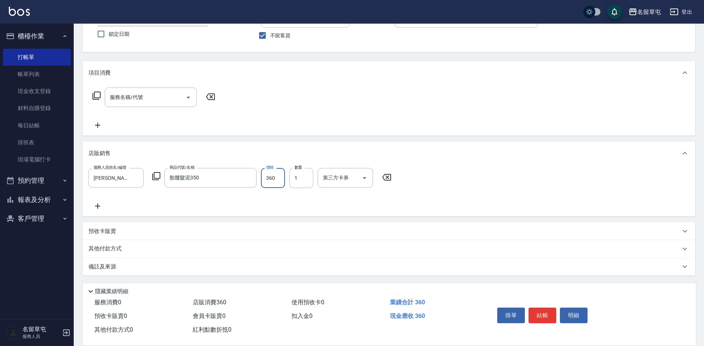
type input "360"
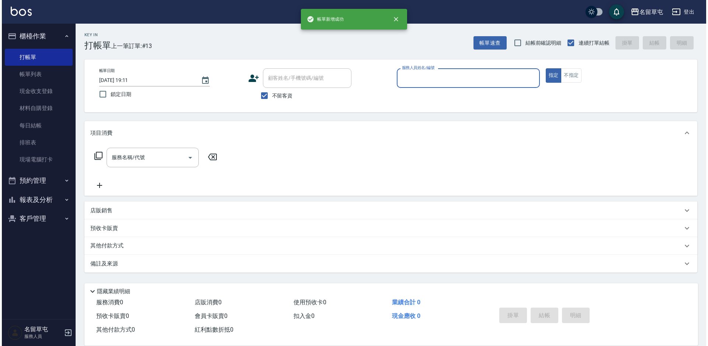
scroll to position [0, 0]
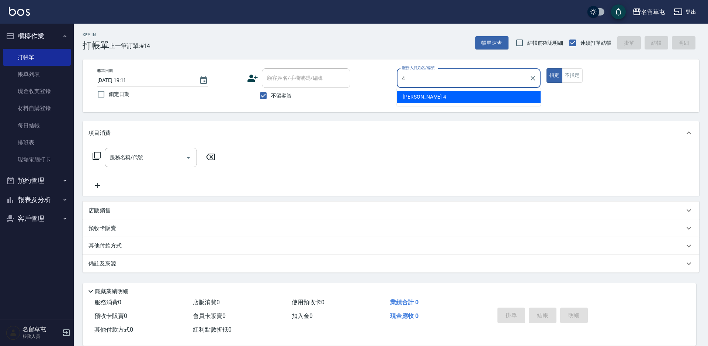
type input "李偲勤-4"
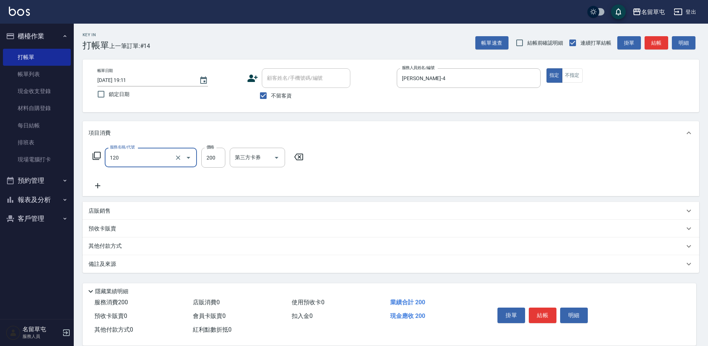
type input "New洗200(120)"
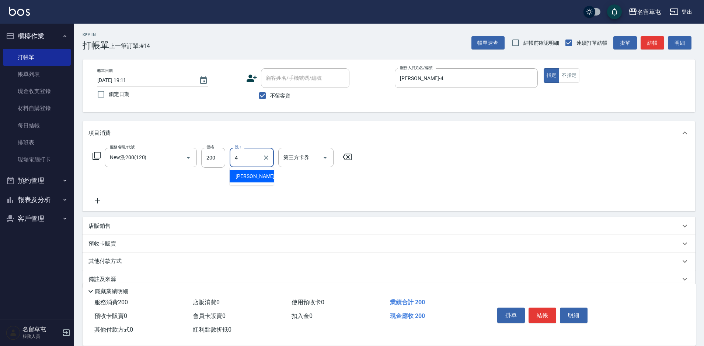
type input "李偲勤-4"
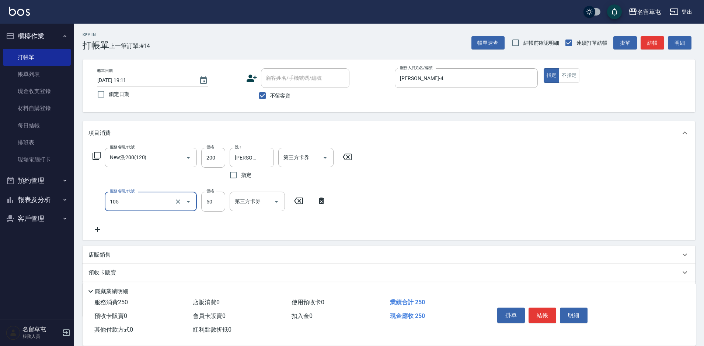
type input "精油50(105)"
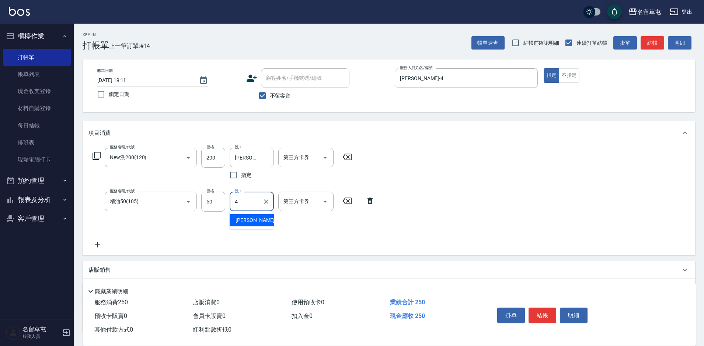
type input "李偲勤-4"
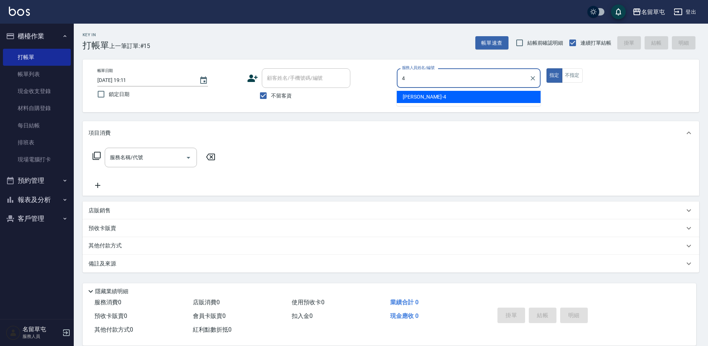
type input "李偲勤-4"
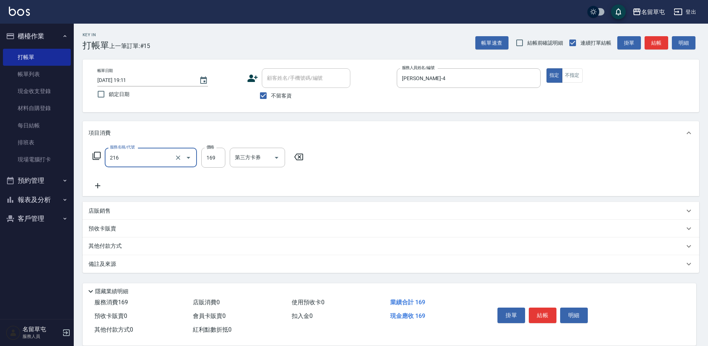
type input "剪髮169(216)"
type input "200"
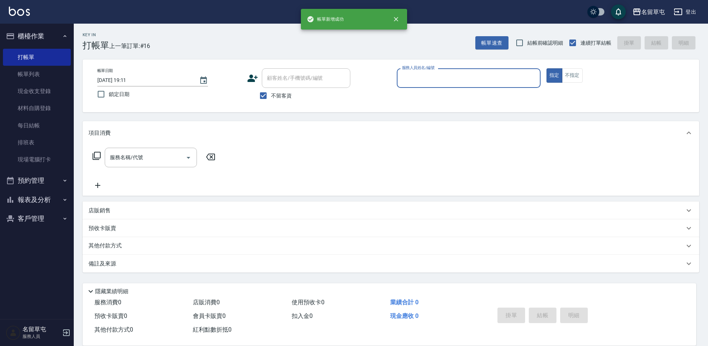
click at [34, 202] on button "報表及分析" at bounding box center [37, 199] width 68 height 19
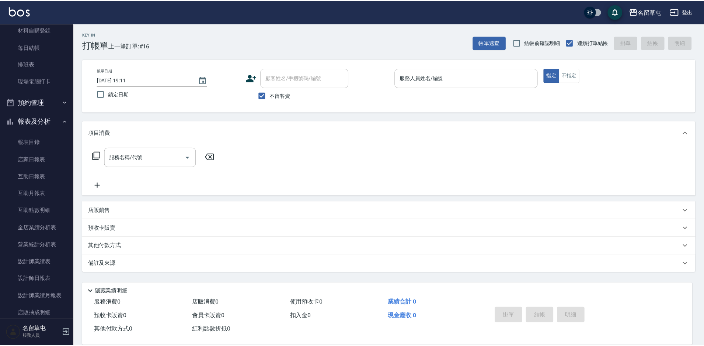
scroll to position [111, 0]
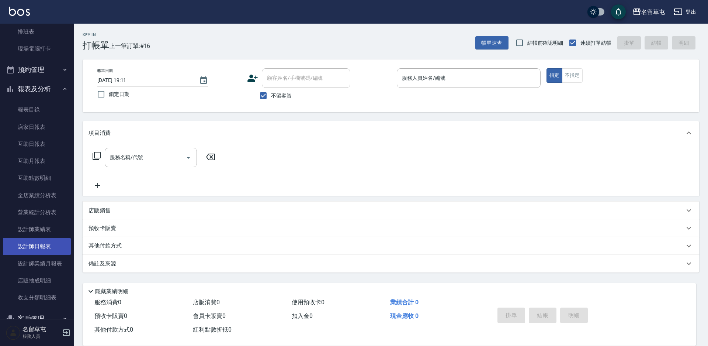
click at [42, 248] on link "設計師日報表" at bounding box center [37, 246] width 68 height 17
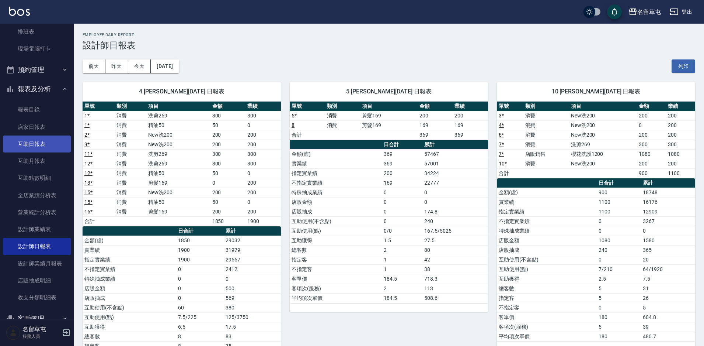
click at [42, 147] on link "互助日報表" at bounding box center [37, 143] width 68 height 17
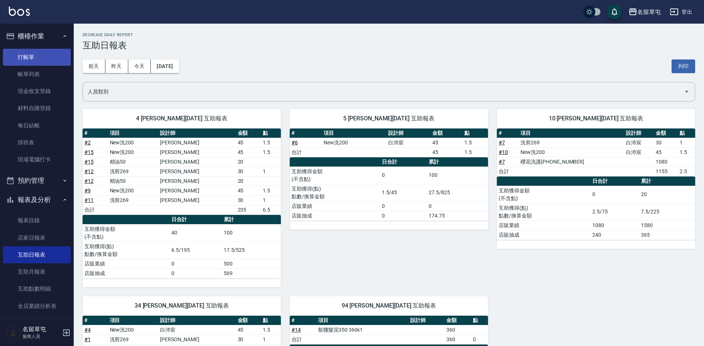
click at [39, 61] on link "打帳單" at bounding box center [37, 57] width 68 height 17
